Goal: Information Seeking & Learning: Learn about a topic

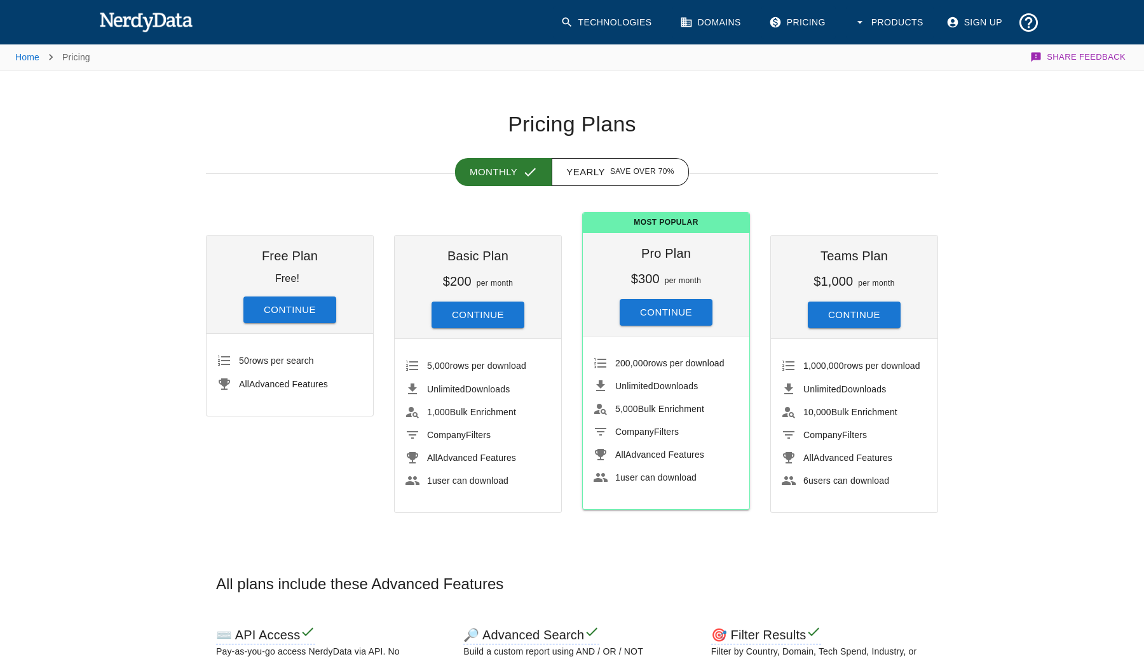
click at [156, 16] on img at bounding box center [145, 21] width 93 height 25
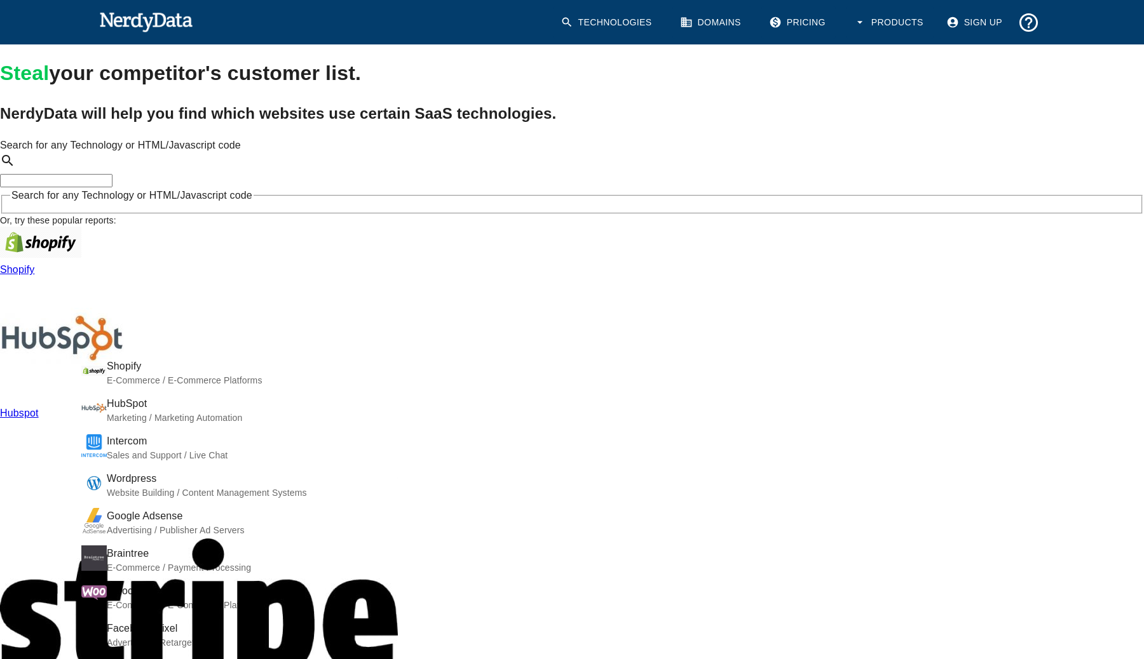
click at [112, 187] on input "Search for any Technology or HTML/Javascript code" at bounding box center [56, 180] width 112 height 13
click at [372, 125] on h2 "NerdyData will help you find which websites use certain SaaS technologies." at bounding box center [572, 113] width 1144 height 23
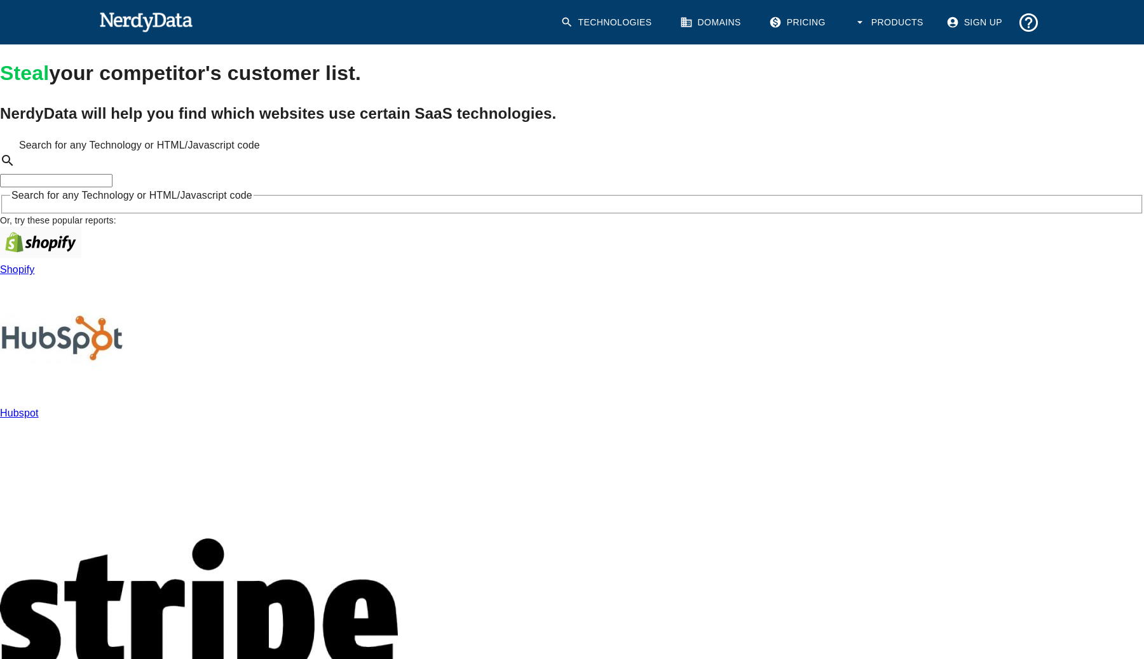
click at [112, 187] on input "Search for any Technology or HTML/Javascript code" at bounding box center [56, 180] width 112 height 13
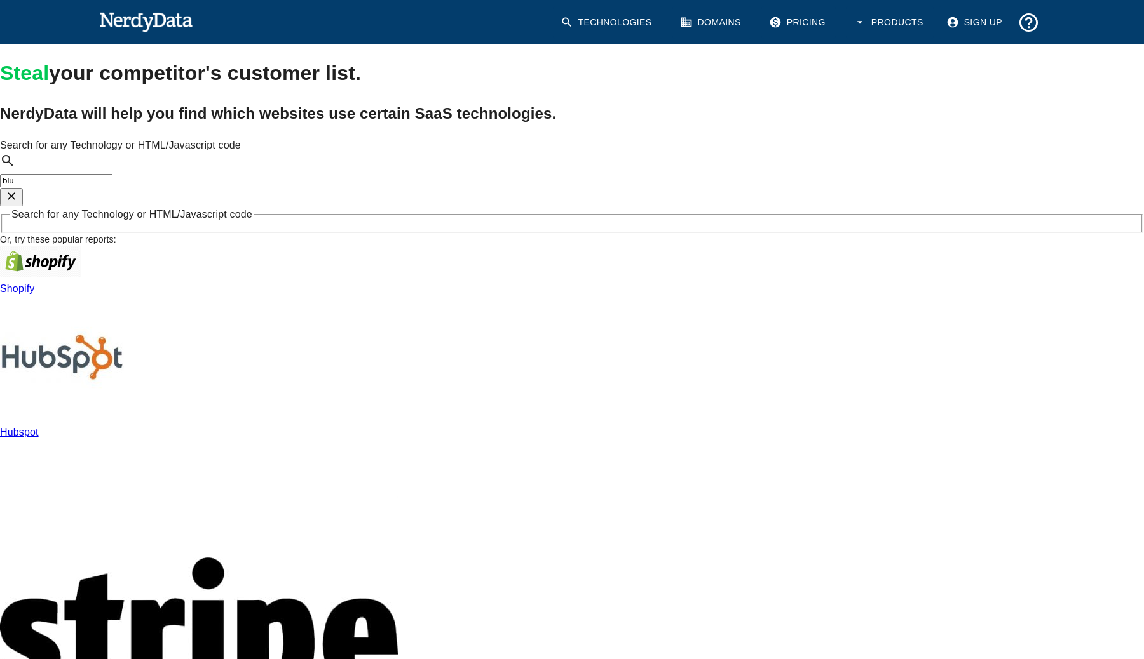
type input "blue"
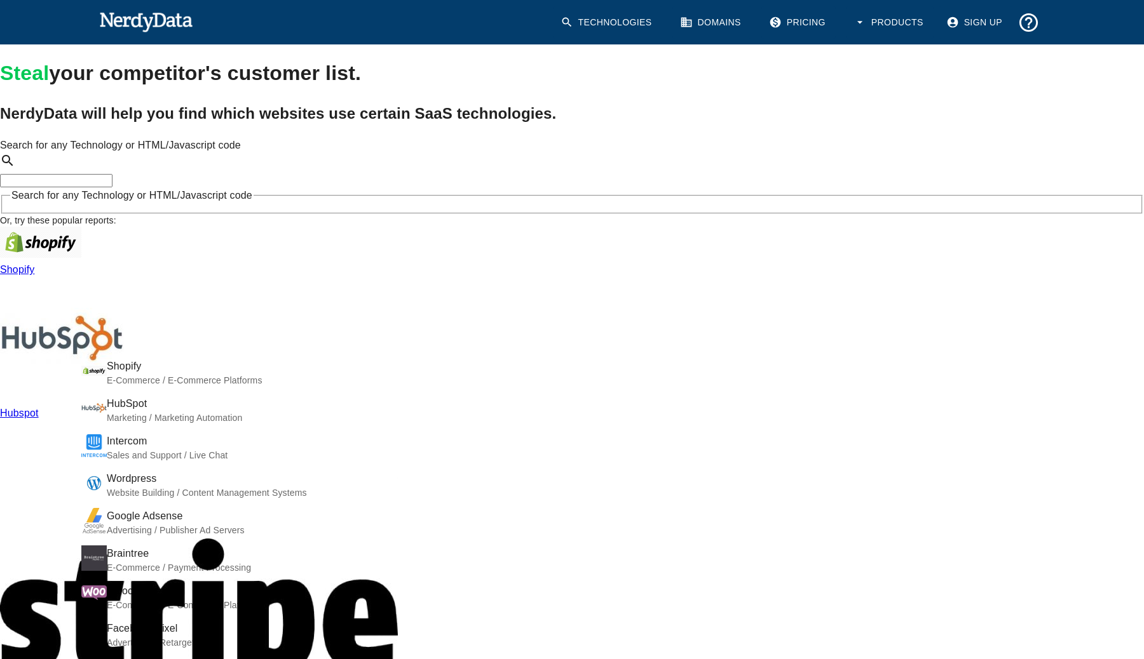
click at [440, 88] on h1 "Steal your competitor's customer list." at bounding box center [572, 73] width 1144 height 30
click at [112, 187] on input "Search for any Technology or HTML/Javascript code" at bounding box center [56, 180] width 112 height 13
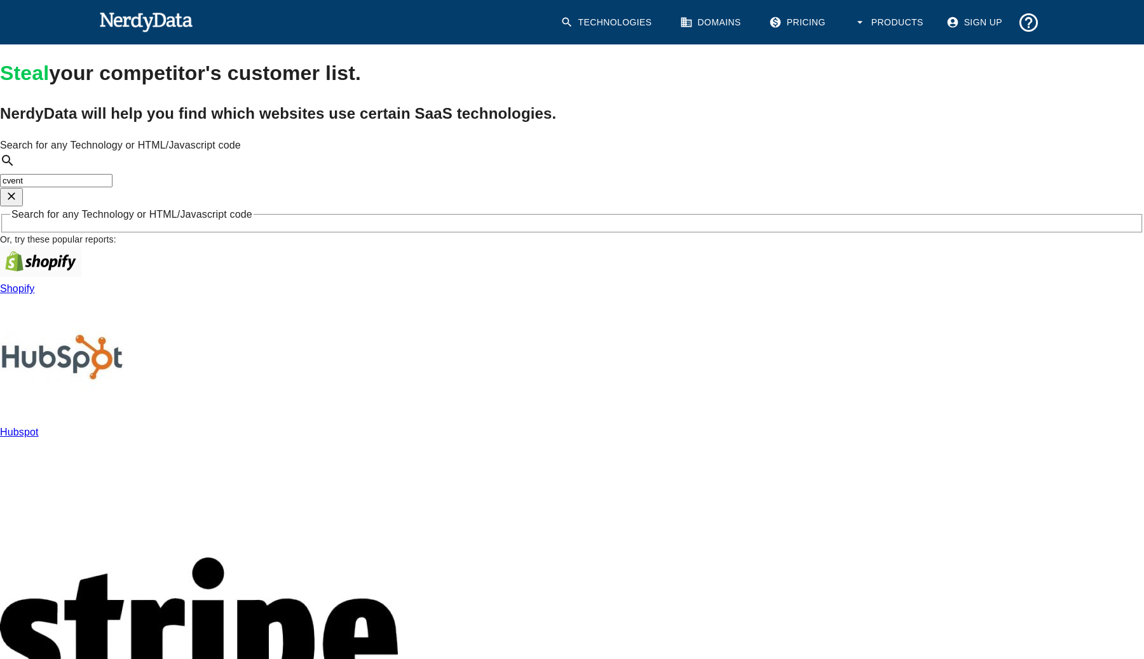
type input "cvent"
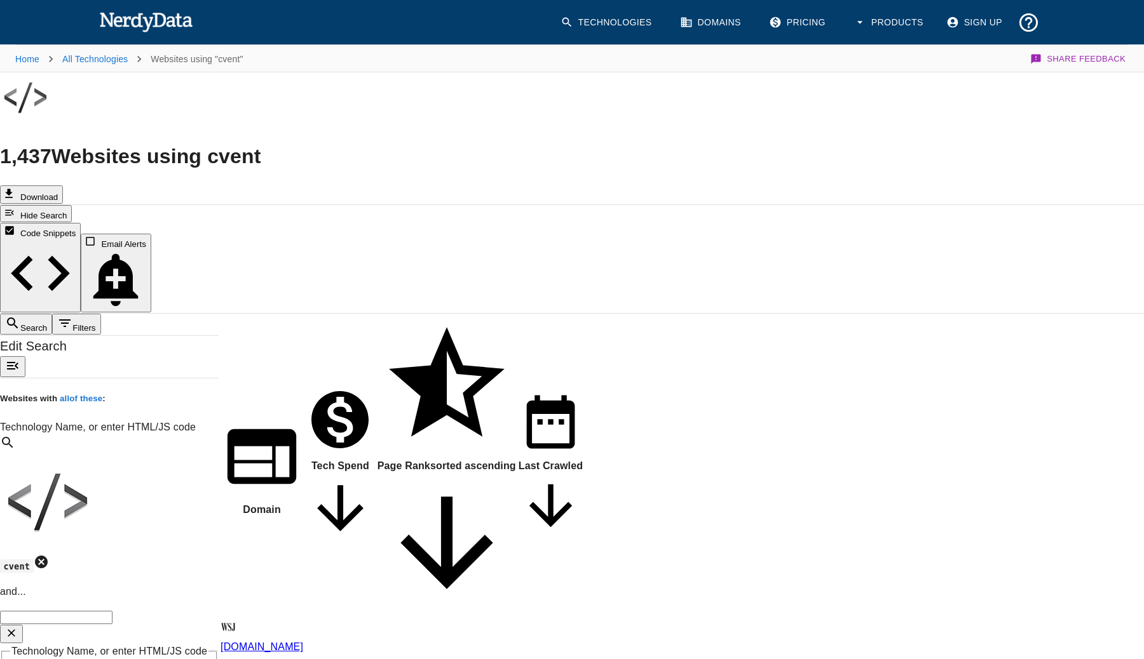
click at [225, 141] on h1 "1,437 Websites using cvent" at bounding box center [572, 156] width 1144 height 30
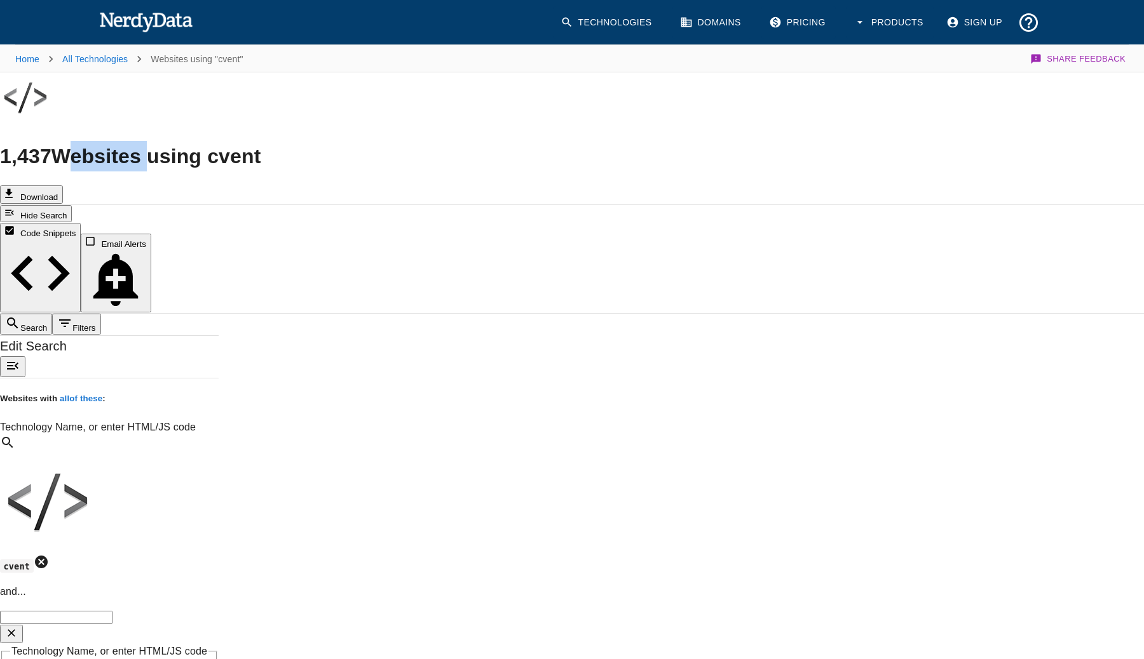
click at [259, 141] on h1 "1,437 Websites using cvent" at bounding box center [572, 156] width 1144 height 30
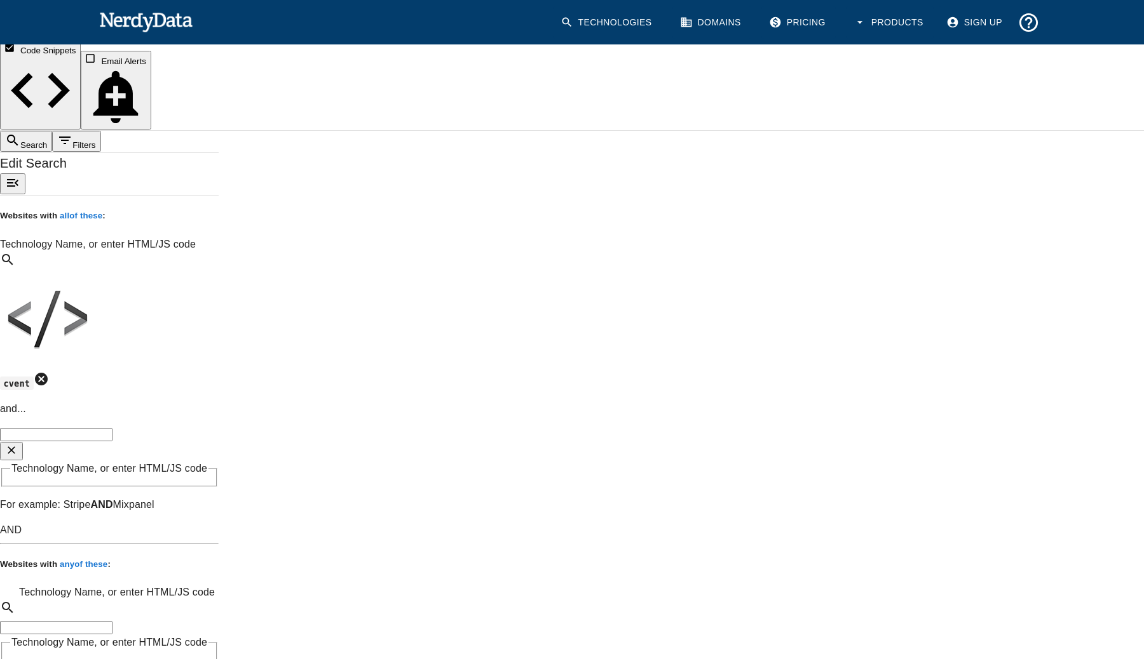
scroll to position [166, 0]
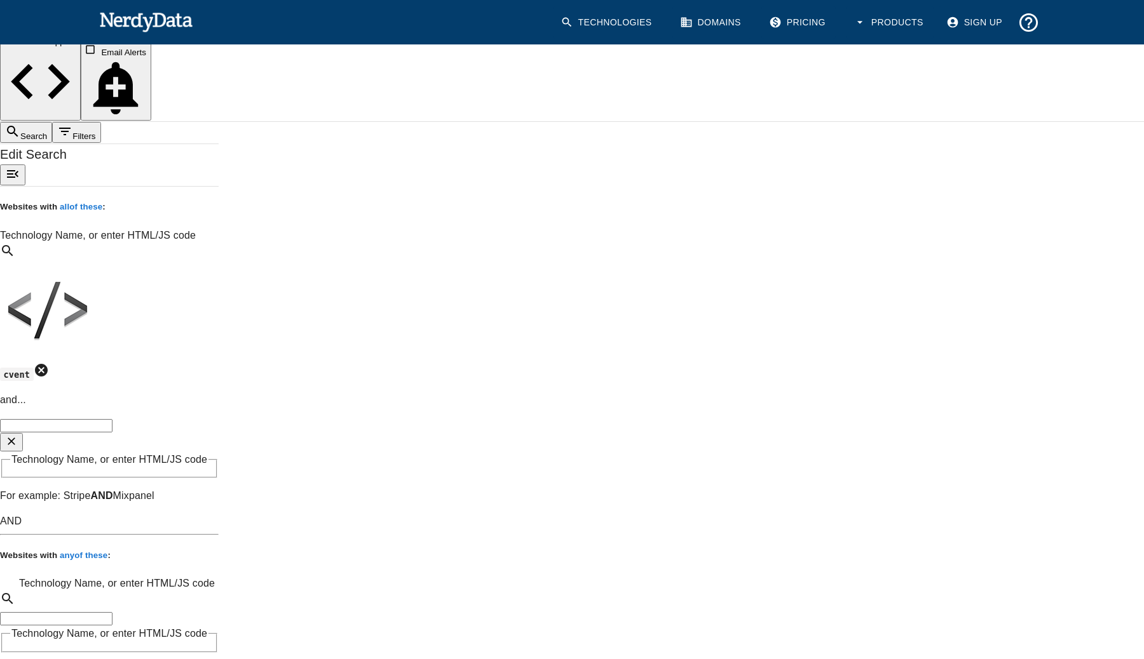
scroll to position [179, 0]
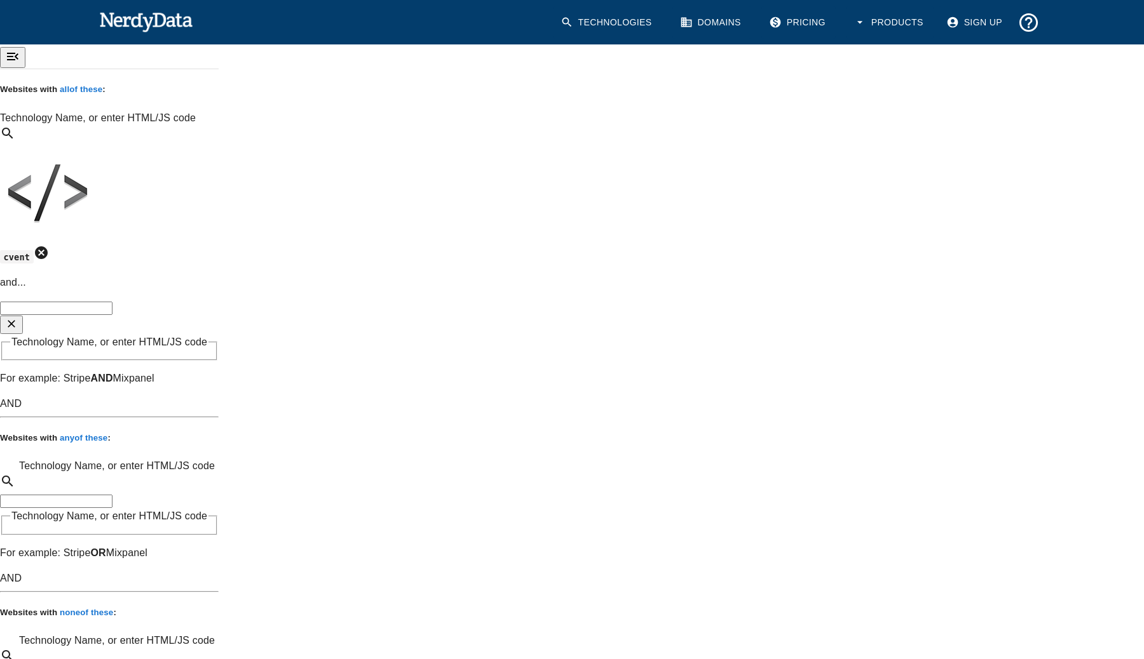
scroll to position [316, 0]
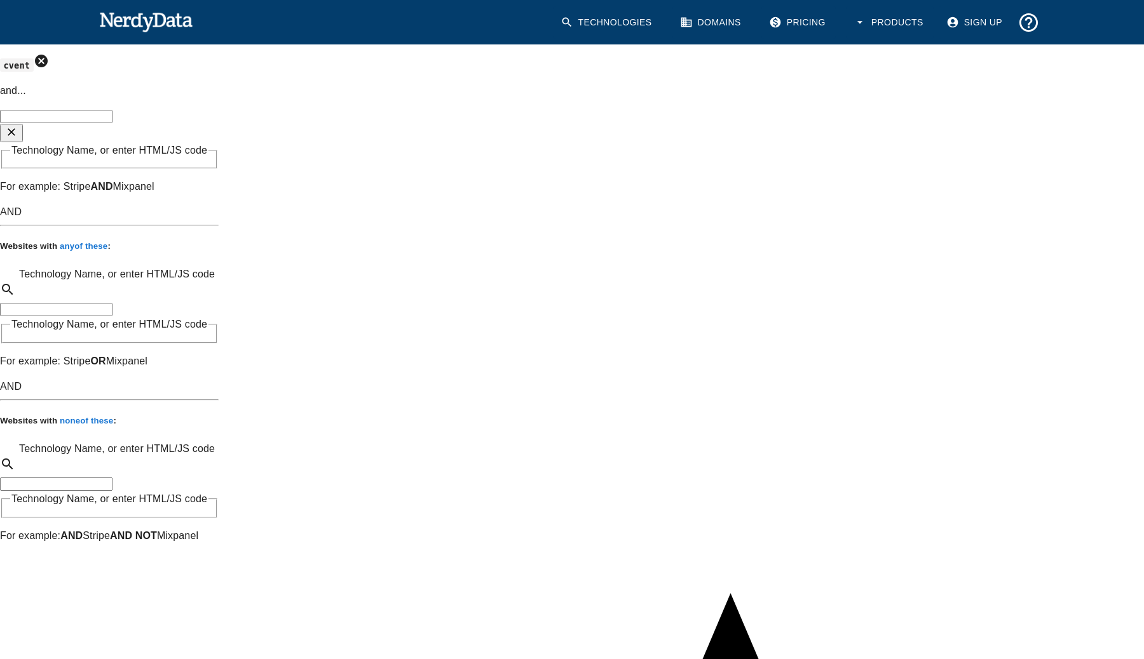
scroll to position [679, 0]
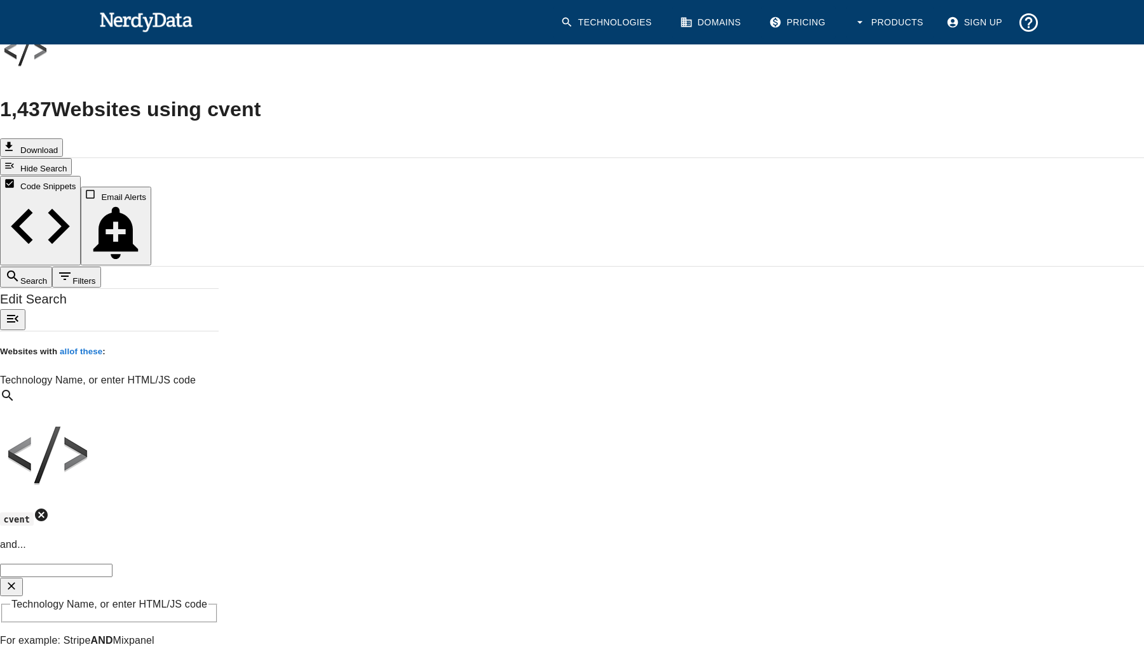
scroll to position [0, 0]
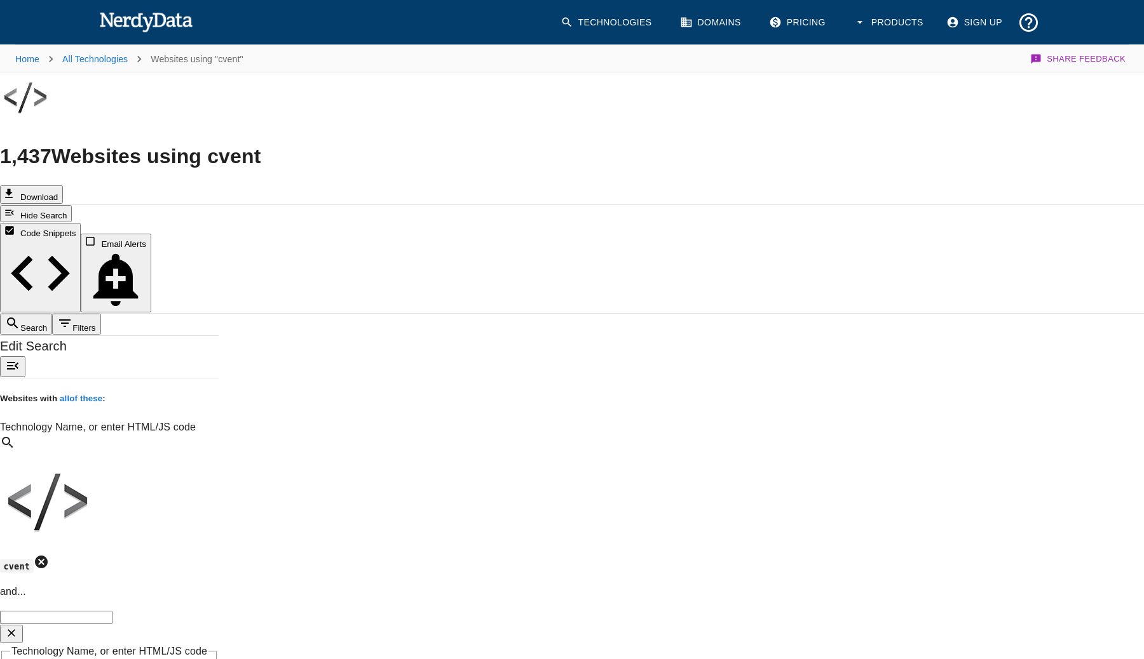
click at [146, 141] on h1 "1,437 Websites using cvent" at bounding box center [572, 156] width 1144 height 30
click at [179, 141] on h1 "1,437 Websites using cvent" at bounding box center [572, 156] width 1144 height 30
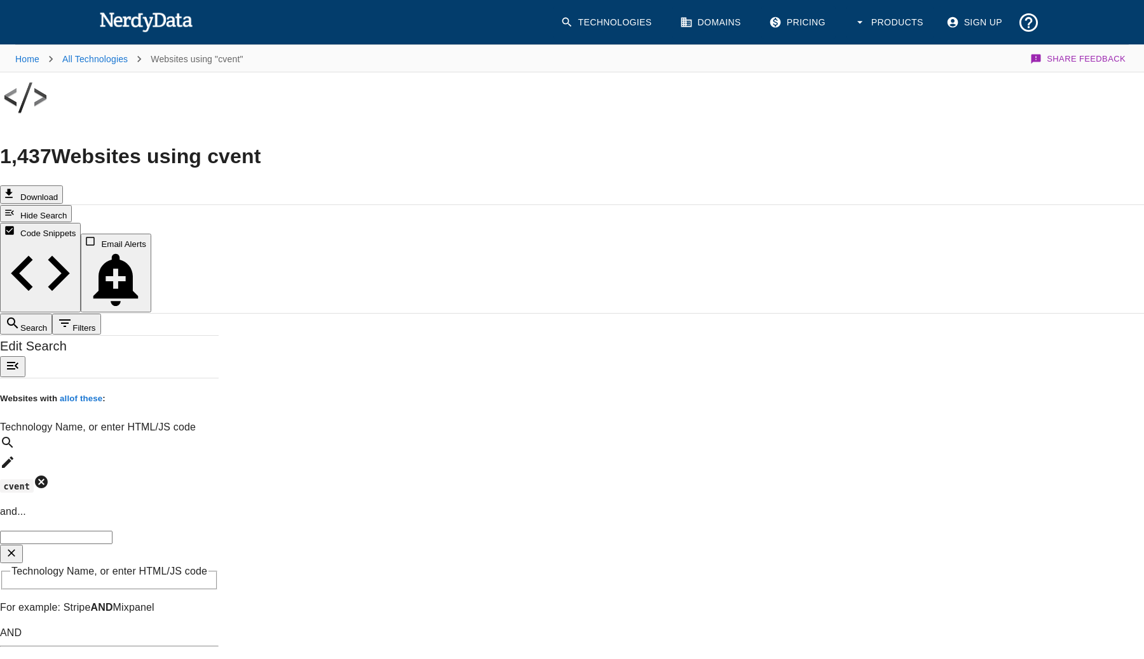
click at [48, 476] on icon at bounding box center [41, 482] width 13 height 13
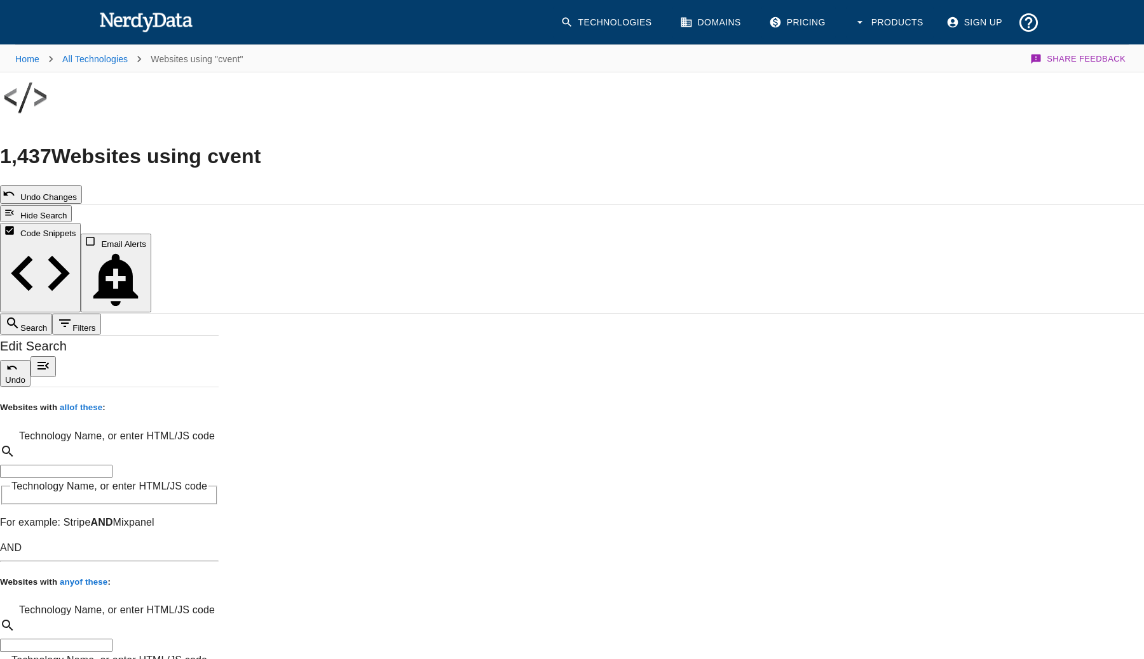
click at [112, 465] on input "Technology Name, or enter HTML/JS code" at bounding box center [56, 471] width 112 height 13
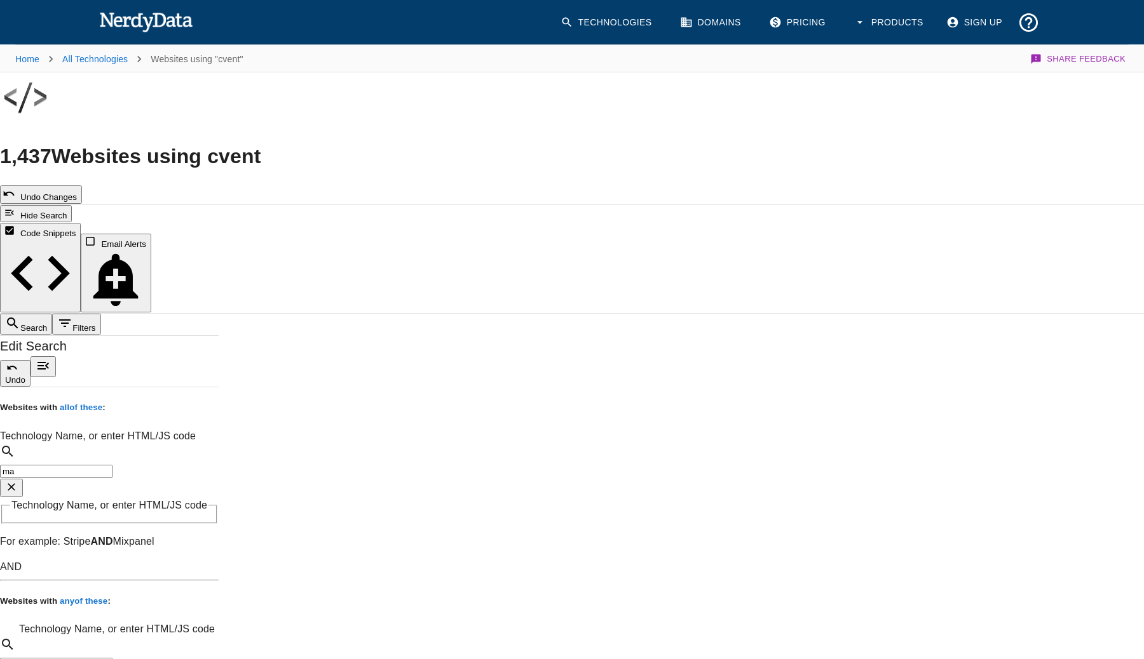
type input "m"
click at [253, 351] on span "ConvertKit" at bounding box center [216, 358] width 280 height 15
type input "convertkit"
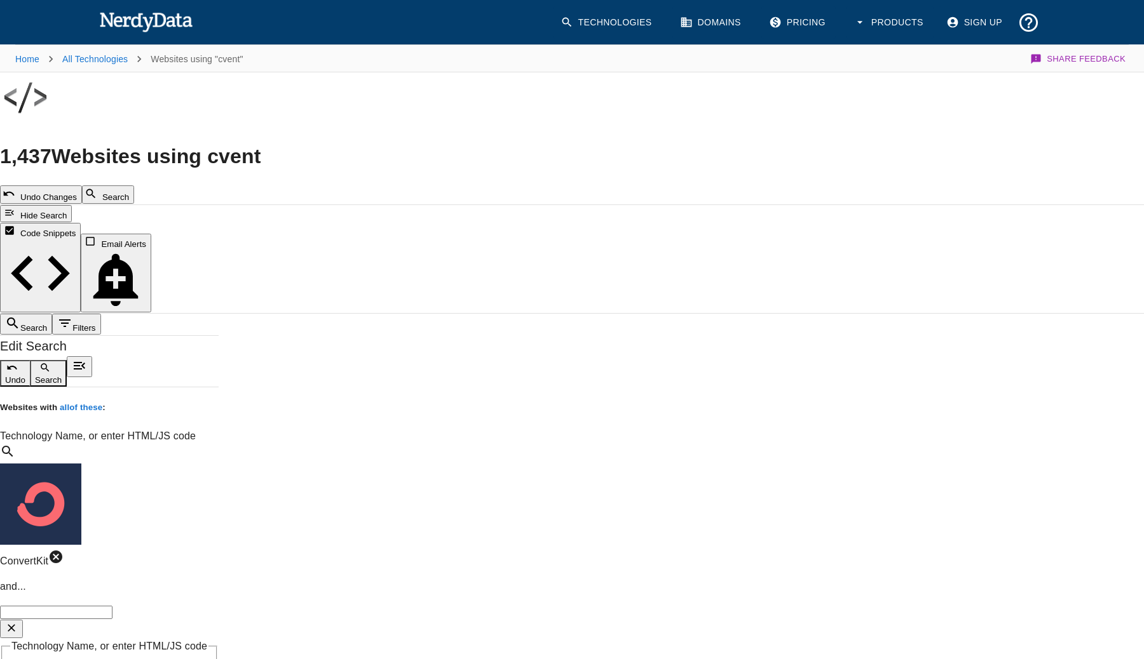
click at [112, 606] on input "Technology Name, or enter HTML/JS code" at bounding box center [56, 612] width 112 height 13
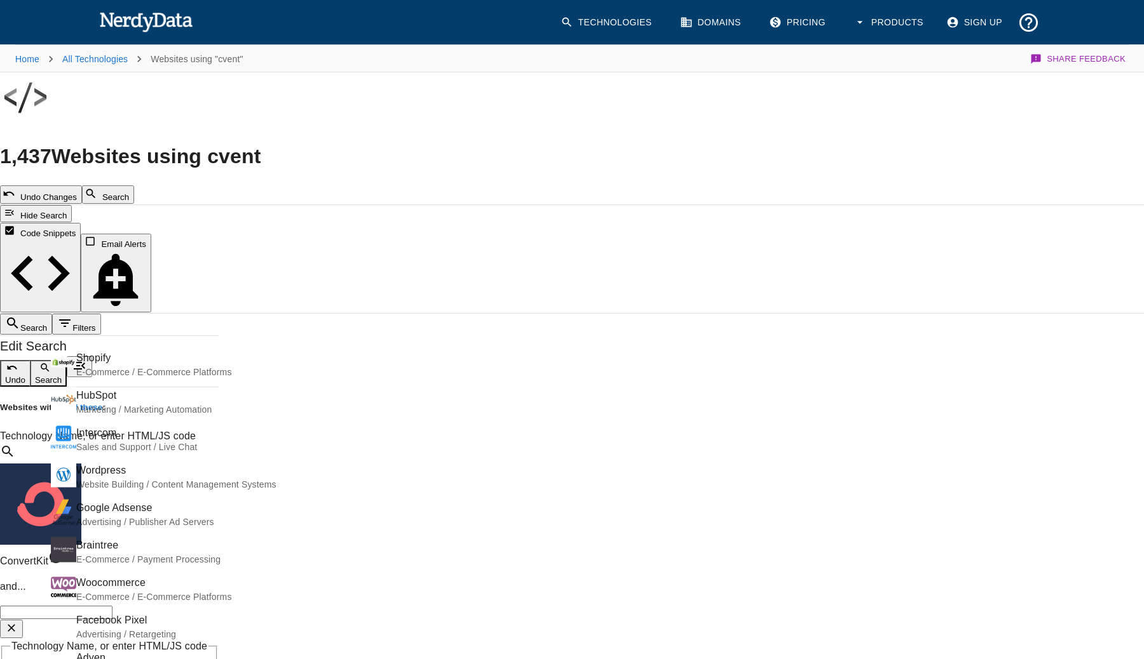
click at [219, 402] on h5 "Websites with all of these :" at bounding box center [109, 408] width 219 height 13
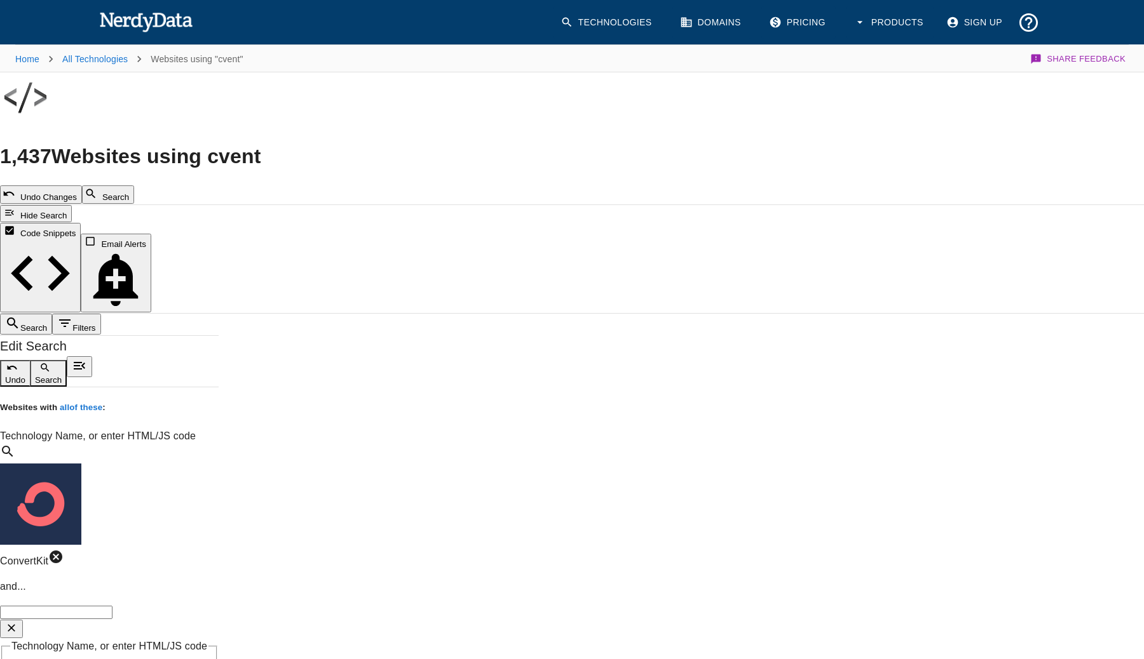
click at [134, 186] on button "Search" at bounding box center [108, 195] width 52 height 18
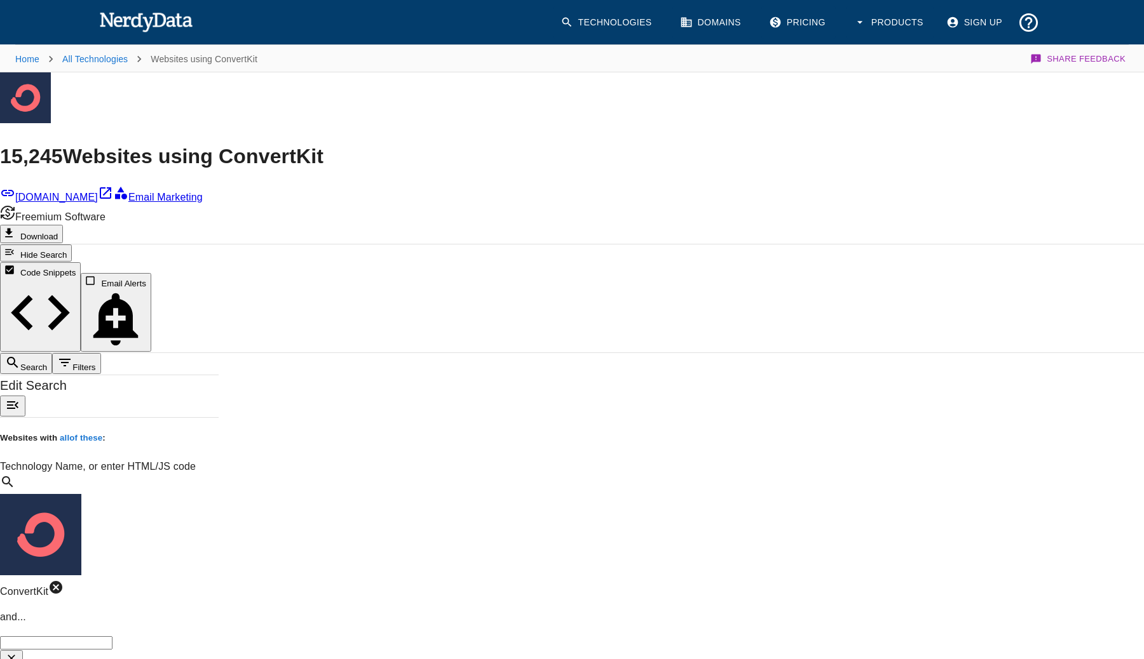
click at [323, 145] on span "ConvertKit" at bounding box center [271, 156] width 105 height 23
click at [441, 141] on div "15,245 Websites using ConvertKit [DOMAIN_NAME] Email Marketing Freemium Software" at bounding box center [572, 182] width 1144 height 83
click at [380, 72] on hr at bounding box center [572, 72] width 1144 height 1
